Goal: Task Accomplishment & Management: Manage account settings

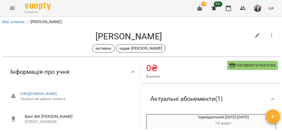
click at [14, 9] on icon "Menu" at bounding box center [12, 8] width 6 height 6
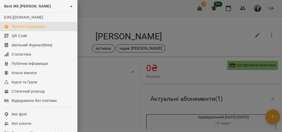
click at [36, 29] on div "Журнал відвідувань" at bounding box center [29, 26] width 34 height 5
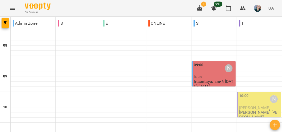
click at [205, 64] on div "09:00 [PERSON_NAME]" at bounding box center [214, 68] width 41 height 12
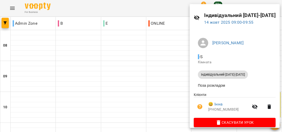
scroll to position [20, 0]
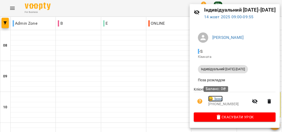
click at [215, 99] on link "😀 [PERSON_NAME]" at bounding box center [215, 99] width 14 height 6
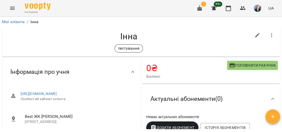
click at [246, 64] on span "Поповнити рахунок" at bounding box center [252, 65] width 47 height 6
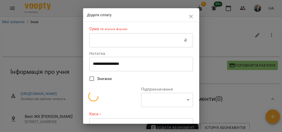
click at [130, 44] on input "text" at bounding box center [136, 40] width 95 height 14
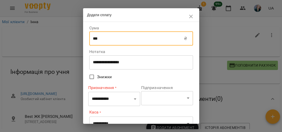
type input "***"
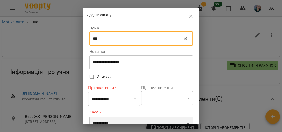
scroll to position [21, 0]
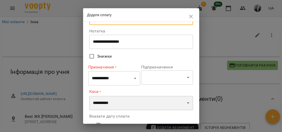
click at [110, 98] on select "**********" at bounding box center [141, 103] width 104 height 14
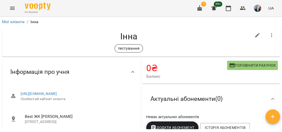
click at [266, 64] on span "Поповнити рахунок" at bounding box center [252, 65] width 47 height 6
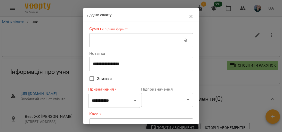
click at [154, 45] on input "text" at bounding box center [136, 40] width 95 height 14
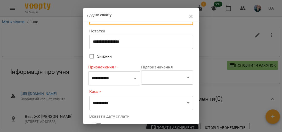
type input "***"
click at [114, 78] on select "**********" at bounding box center [114, 78] width 52 height 14
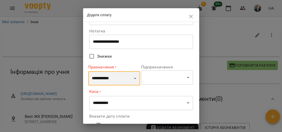
select select "*******"
click at [88, 71] on select "**********" at bounding box center [114, 78] width 52 height 14
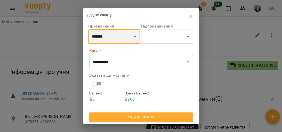
scroll to position [62, 0]
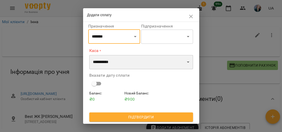
click at [130, 67] on select "**********" at bounding box center [141, 62] width 104 height 14
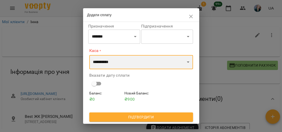
select select "**********"
click at [89, 55] on select "**********" at bounding box center [141, 62] width 104 height 14
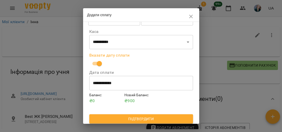
scroll to position [82, 0]
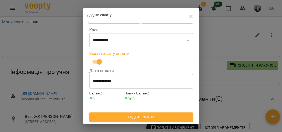
click at [120, 116] on span "Підтвердити" at bounding box center [140, 117] width 95 height 6
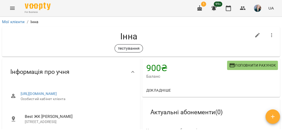
click at [13, 8] on icon "Menu" at bounding box center [12, 8] width 5 height 3
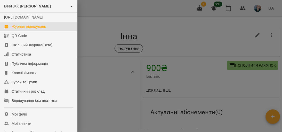
click at [24, 29] on div "Журнал відвідувань" at bounding box center [29, 26] width 34 height 5
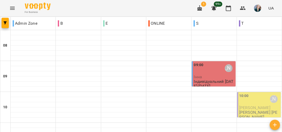
click at [200, 75] on p "Інна" at bounding box center [214, 77] width 41 height 4
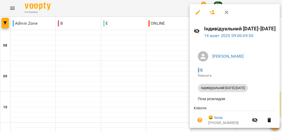
scroll to position [20, 0]
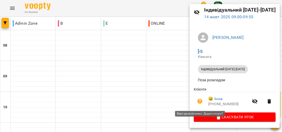
click at [203, 101] on button "button" at bounding box center [200, 101] width 12 height 12
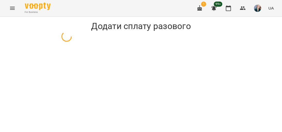
select select "**********"
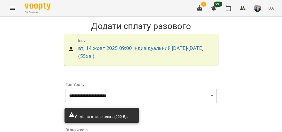
scroll to position [74, 0]
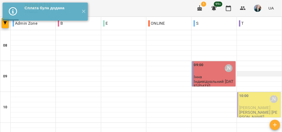
scroll to position [41, 0]
click at [244, 110] on p "[PERSON_NAME] [PERSON_NAME]" at bounding box center [259, 114] width 41 height 9
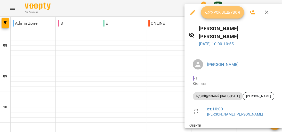
click at [235, 17] on button "Урок відбувся" at bounding box center [222, 12] width 43 height 12
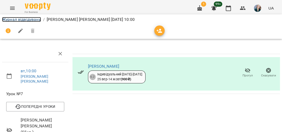
click at [10, 19] on link "Журнал відвідувань" at bounding box center [21, 19] width 39 height 5
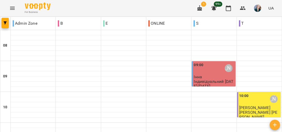
drag, startPoint x: 240, startPoint y: 64, endPoint x: 248, endPoint y: 128, distance: 64.2
click at [245, 70] on div at bounding box center [259, 76] width 45 height 31
click at [62, 44] on div at bounding box center [78, 43] width 45 height 5
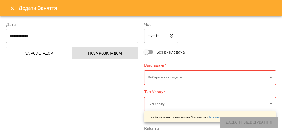
type input "**********"
click at [13, 8] on icon "Close" at bounding box center [13, 8] width 4 height 4
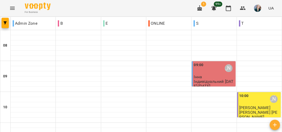
click at [12, 9] on icon "Menu" at bounding box center [12, 8] width 5 height 3
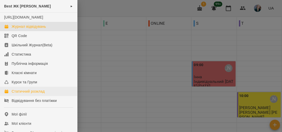
scroll to position [21, 0]
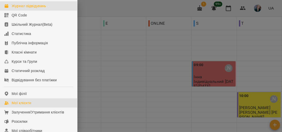
click at [35, 106] on link "Мої клієнти" at bounding box center [38, 103] width 77 height 9
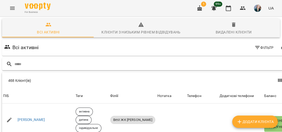
drag, startPoint x: 216, startPoint y: 62, endPoint x: 213, endPoint y: 67, distance: 5.9
click at [216, 63] on input "text" at bounding box center [152, 64] width 276 height 9
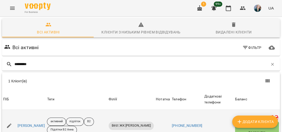
scroll to position [23, 0]
type input "*********"
click at [44, 124] on link "[PERSON_NAME]" at bounding box center [32, 126] width 28 height 5
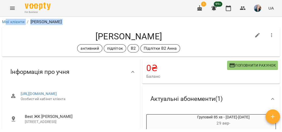
drag, startPoint x: 32, startPoint y: 33, endPoint x: 12, endPoint y: 31, distance: 19.4
click at [12, 31] on h4 "[PERSON_NAME]" at bounding box center [128, 36] width 245 height 11
drag, startPoint x: 12, startPoint y: 18, endPoint x: 17, endPoint y: 18, distance: 5.0
click at [17, 18] on div "Мої клієнти / [PERSON_NAME] [PERSON_NAME] активний підліток В2 Підлітки В2 [PER…" at bounding box center [141, 83] width 282 height 132
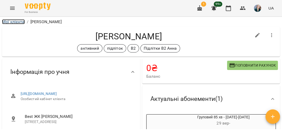
click at [13, 20] on link "Мої клієнти" at bounding box center [13, 21] width 23 height 5
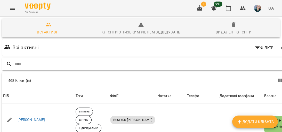
click at [211, 70] on div at bounding box center [147, 64] width 290 height 13
drag, startPoint x: 180, startPoint y: 78, endPoint x: 150, endPoint y: 76, distance: 29.7
click at [162, 78] on div "Table Toolbar" at bounding box center [219, 81] width 134 height 12
click at [123, 62] on input "text" at bounding box center [152, 64] width 276 height 9
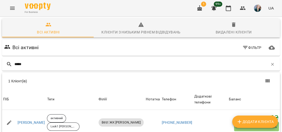
click at [56, 101] on table "1 Клієнт(ів) ПІБ Теги Філіїї Нотатка Телефон Додаткові телефони Баланс ПІБ [PER…" at bounding box center [141, 113] width 278 height 47
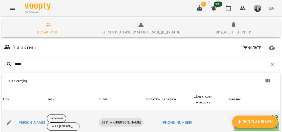
scroll to position [23, 0]
click at [50, 110] on tr "ПІБ [PERSON_NAME] активний Look1 [PERSON_NAME] Best ЖК [PERSON_NAME] Нотатка Те…" at bounding box center [141, 123] width 278 height 26
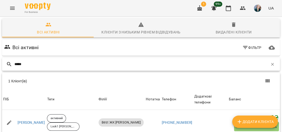
click at [102, 60] on input "*****" at bounding box center [141, 64] width 254 height 9
type input "*"
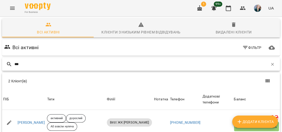
click at [31, 60] on input "***" at bounding box center [141, 64] width 254 height 9
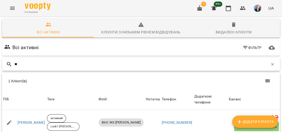
type input "*"
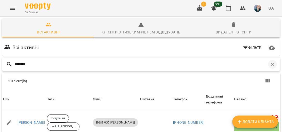
type input "********"
click at [272, 60] on button "button" at bounding box center [272, 64] width 9 height 9
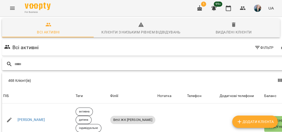
click at [109, 57] on div at bounding box center [147, 64] width 292 height 15
click at [109, 58] on div at bounding box center [147, 64] width 290 height 13
click at [110, 60] on input "text" at bounding box center [152, 64] width 276 height 9
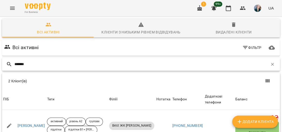
scroll to position [0, 0]
type input "*******"
click at [271, 65] on icon "button" at bounding box center [272, 64] width 5 height 5
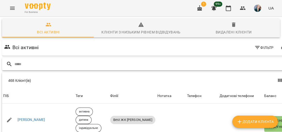
click at [179, 59] on div at bounding box center [147, 64] width 290 height 13
click at [177, 61] on input "text" at bounding box center [152, 64] width 276 height 9
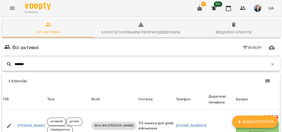
scroll to position [23, 0]
type input "*"
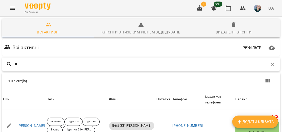
type input "*"
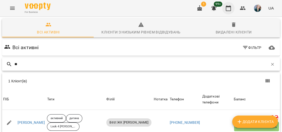
type input "*"
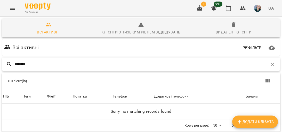
click at [16, 60] on input "********" at bounding box center [141, 64] width 254 height 9
click at [17, 60] on input "********" at bounding box center [141, 64] width 254 height 9
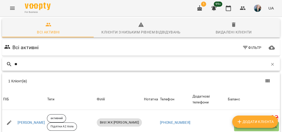
type input "*"
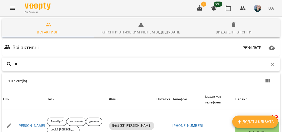
type input "*"
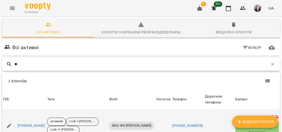
type input "*"
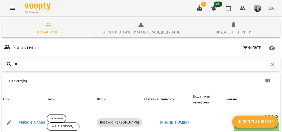
type input "*"
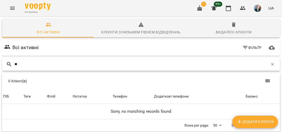
type input "*"
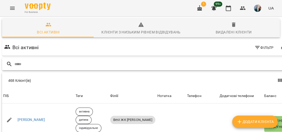
click at [63, 60] on input "text" at bounding box center [152, 64] width 276 height 9
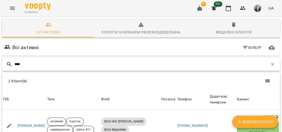
scroll to position [41, 0]
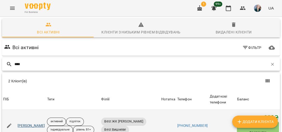
type input "****"
click at [32, 124] on link "[PERSON_NAME]" at bounding box center [32, 126] width 28 height 5
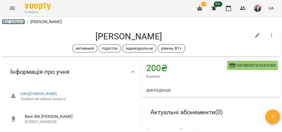
click at [9, 20] on link "Мої клієнти" at bounding box center [13, 21] width 23 height 5
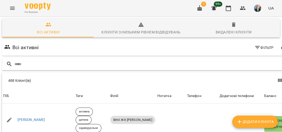
click at [72, 61] on input "text" at bounding box center [152, 64] width 276 height 9
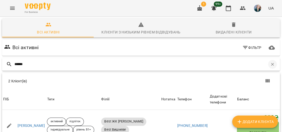
type input "******"
click at [270, 66] on icon "button" at bounding box center [272, 64] width 5 height 5
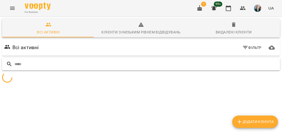
click at [139, 63] on input "text" at bounding box center [145, 64] width 263 height 9
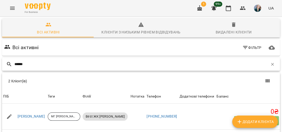
scroll to position [35, 0]
type input "*"
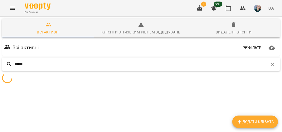
scroll to position [23, 0]
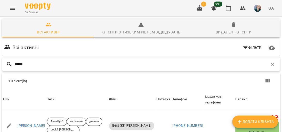
type input "******"
click at [271, 63] on icon "button" at bounding box center [272, 64] width 3 height 3
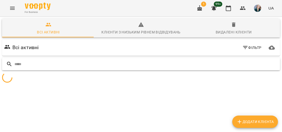
click at [202, 60] on input "text" at bounding box center [145, 64] width 263 height 9
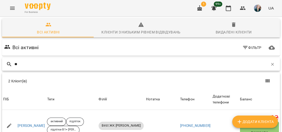
type input "*"
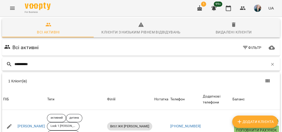
click at [240, 58] on div "**********" at bounding box center [141, 64] width 278 height 13
click at [241, 60] on input "**********" at bounding box center [141, 64] width 254 height 9
type input "*"
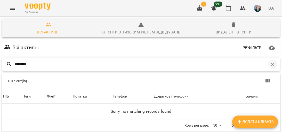
type input "*********"
click at [269, 60] on button "button" at bounding box center [272, 64] width 9 height 9
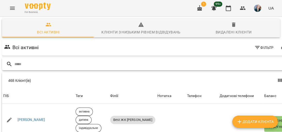
click at [214, 60] on input "text" at bounding box center [152, 64] width 276 height 9
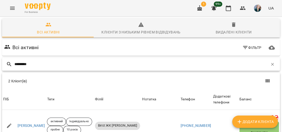
scroll to position [33, 0]
type input "*"
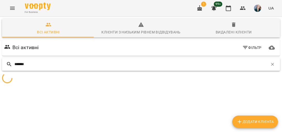
scroll to position [23, 0]
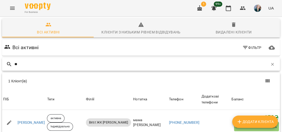
type input "*"
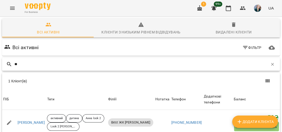
type input "*"
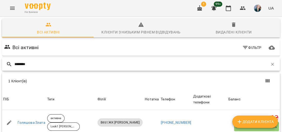
type input "********"
click at [11, 11] on icon "Menu" at bounding box center [12, 8] width 6 height 6
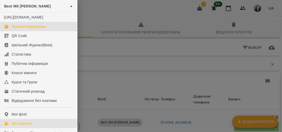
click at [28, 29] on div "Журнал відвідувань" at bounding box center [29, 26] width 34 height 5
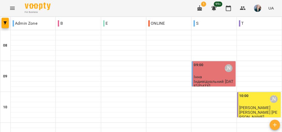
scroll to position [41, 0]
click at [243, 106] on span "[PERSON_NAME]" at bounding box center [254, 108] width 31 height 5
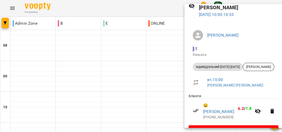
scroll to position [35, 0]
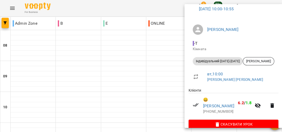
click at [169, 71] on div at bounding box center [141, 66] width 282 height 132
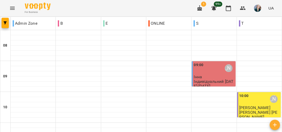
click at [246, 106] on span "[PERSON_NAME]" at bounding box center [254, 108] width 31 height 5
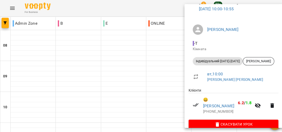
click at [139, 75] on div at bounding box center [141, 66] width 282 height 132
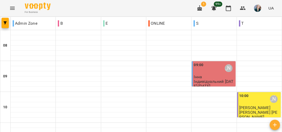
scroll to position [165, 0]
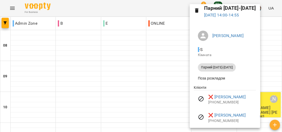
scroll to position [39, 0]
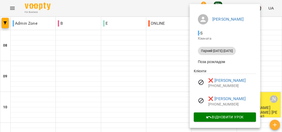
click at [194, 71] on ul "Клієнти ❌ [PERSON_NAME] [PHONE_NUMBER] ❌ [PERSON_NAME] [PHONE_NUMBER]" at bounding box center [225, 91] width 62 height 44
click at [165, 78] on div at bounding box center [141, 66] width 282 height 132
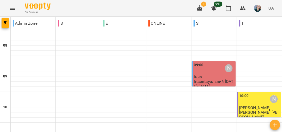
scroll to position [124, 0]
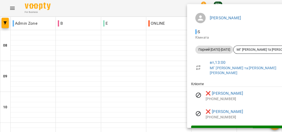
scroll to position [47, 0]
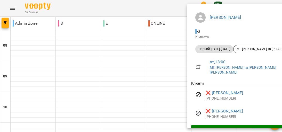
click at [195, 81] on ul "Клієнти ❌ [PERSON_NAME] [PHONE_NUMBER] ❌ [PERSON_NAME] [PHONE_NUMBER]" at bounding box center [247, 103] width 113 height 44
click at [164, 73] on div at bounding box center [141, 66] width 282 height 132
